Goal: Task Accomplishment & Management: Use online tool/utility

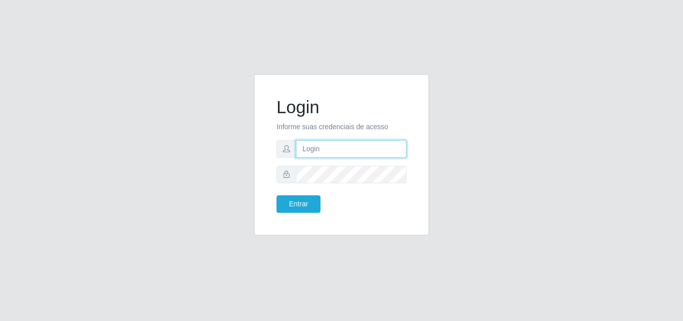
click at [318, 153] on input "text" at bounding box center [351, 149] width 111 height 18
type input "[PERSON_NAME]"
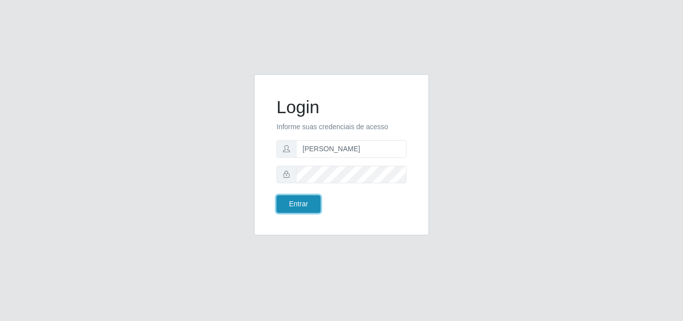
click at [313, 205] on button "Entrar" at bounding box center [299, 204] width 44 height 18
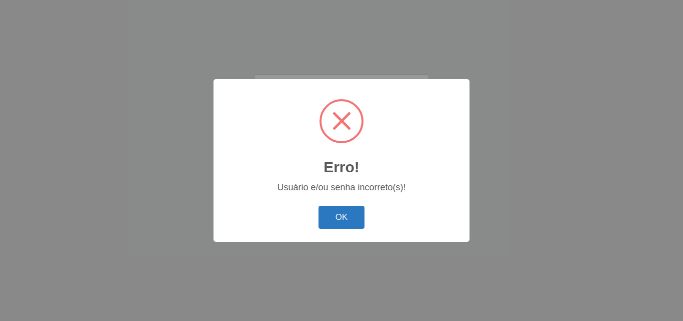
click at [339, 215] on button "OK" at bounding box center [342, 218] width 47 height 24
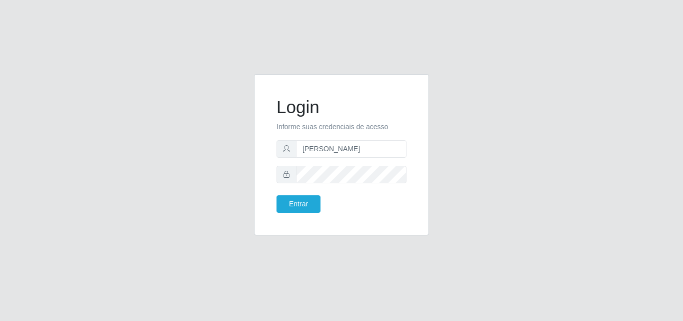
click at [286, 172] on icon at bounding box center [286, 174] width 7 height 7
click at [298, 206] on button "Entrar" at bounding box center [299, 204] width 44 height 18
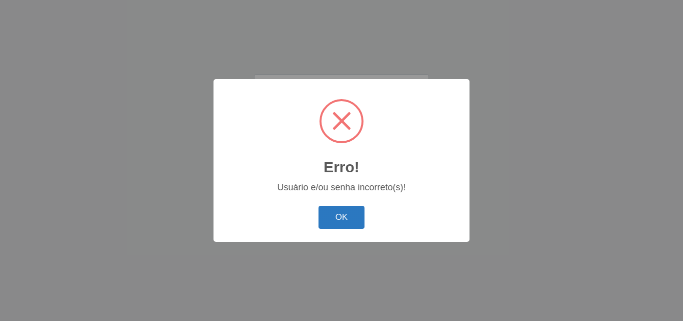
click at [328, 211] on button "OK" at bounding box center [342, 218] width 47 height 24
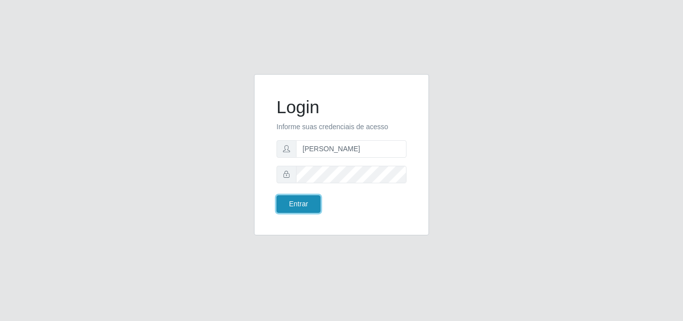
click at [306, 208] on button "Entrar" at bounding box center [299, 204] width 44 height 18
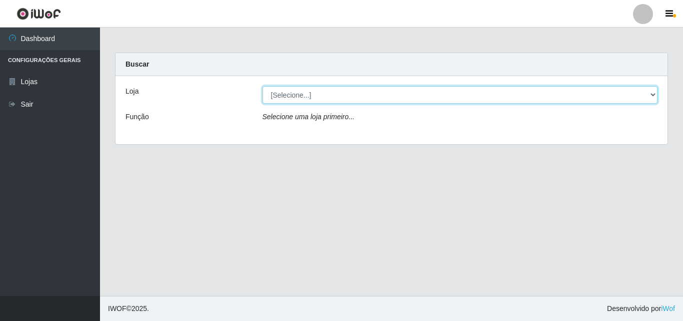
click at [280, 93] on select "[Selecione...] Saullus Supermercados" at bounding box center [461, 95] width 396 height 18
select select "423"
click at [263, 86] on select "[Selecione...] Saullus Supermercados" at bounding box center [461, 95] width 396 height 18
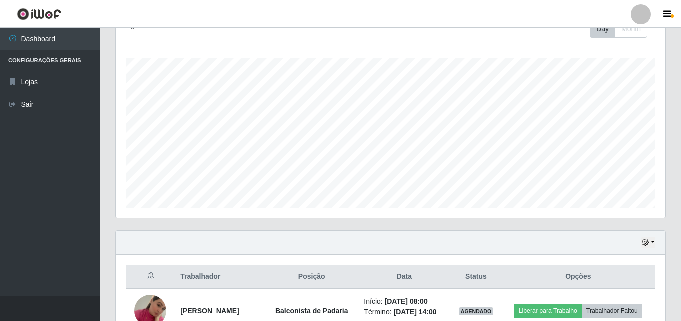
scroll to position [299, 0]
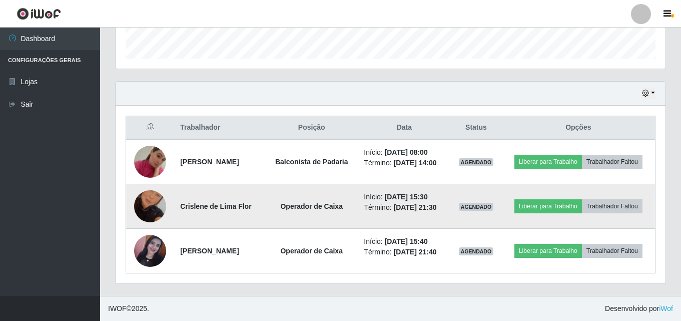
click at [153, 198] on img at bounding box center [150, 206] width 32 height 57
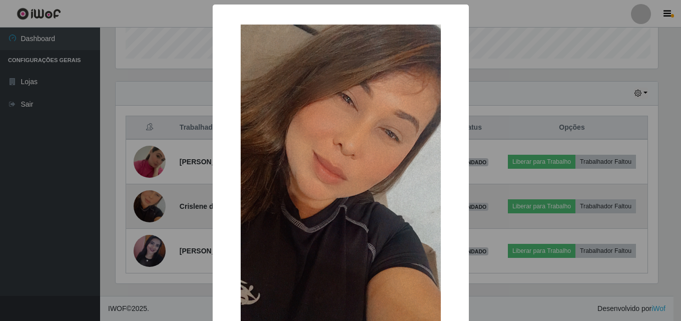
scroll to position [208, 545]
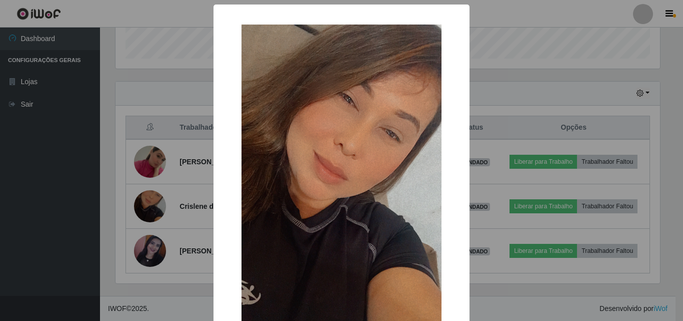
drag, startPoint x: 0, startPoint y: 162, endPoint x: 12, endPoint y: 170, distance: 14.4
click at [2, 163] on div "× OK Cancel" at bounding box center [341, 160] width 683 height 321
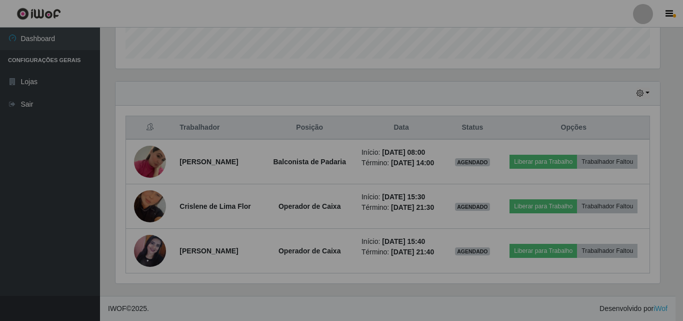
scroll to position [208, 550]
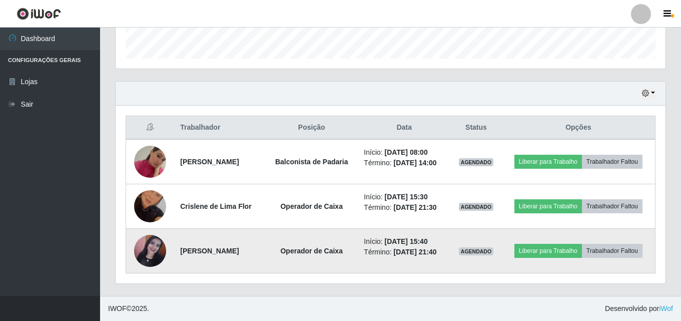
click at [153, 249] on img at bounding box center [150, 251] width 32 height 32
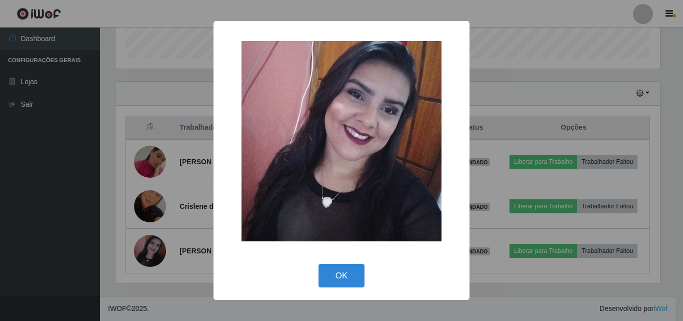
drag, startPoint x: 25, startPoint y: 193, endPoint x: 20, endPoint y: 201, distance: 10.1
click at [20, 201] on div "× OK Cancel" at bounding box center [341, 160] width 683 height 321
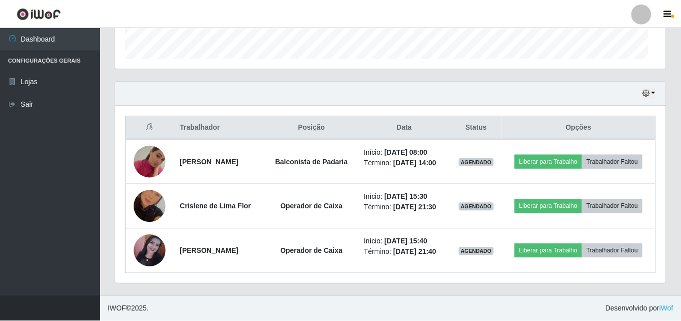
scroll to position [208, 550]
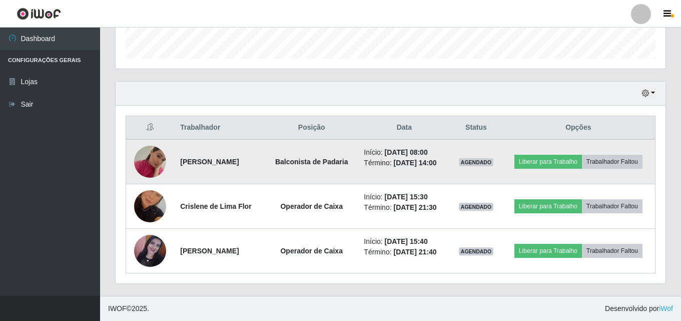
click at [157, 161] on img at bounding box center [150, 161] width 32 height 57
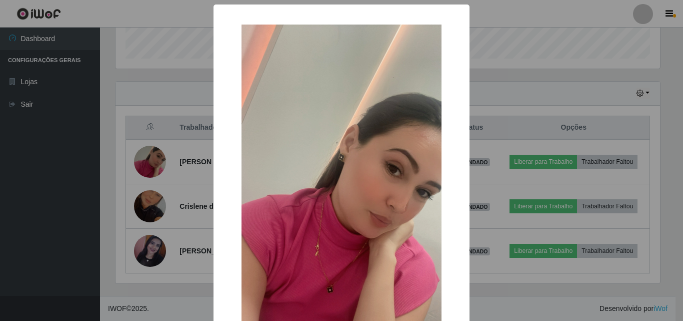
click at [57, 178] on div "× OK Cancel" at bounding box center [341, 160] width 683 height 321
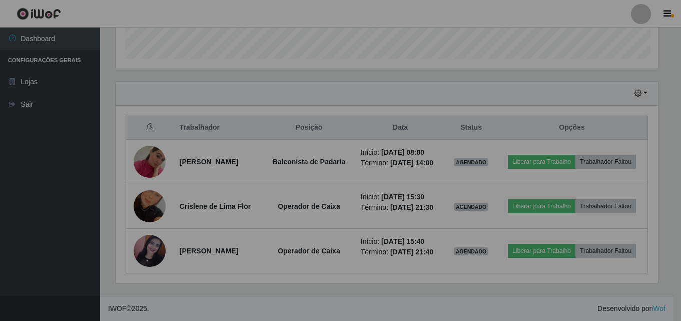
scroll to position [208, 550]
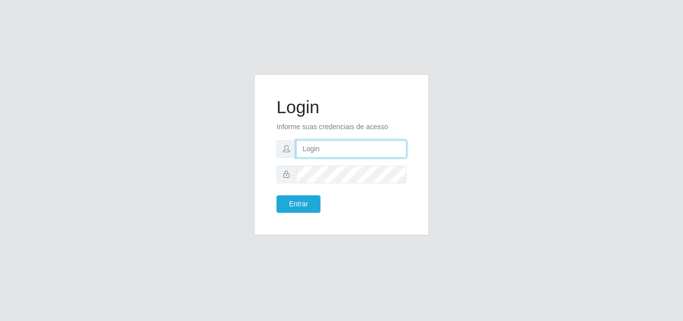
click at [326, 148] on input "text" at bounding box center [351, 149] width 111 height 18
type input "[PERSON_NAME]"
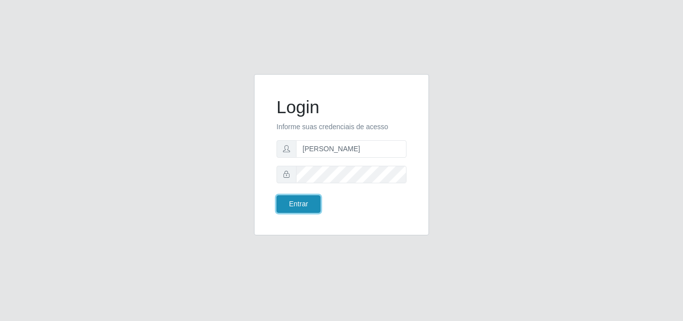
click at [306, 203] on button "Entrar" at bounding box center [299, 204] width 44 height 18
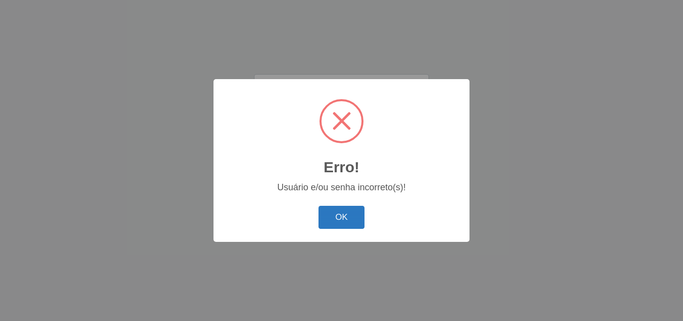
click at [348, 222] on button "OK" at bounding box center [342, 218] width 47 height 24
